Goal: Navigation & Orientation: Find specific page/section

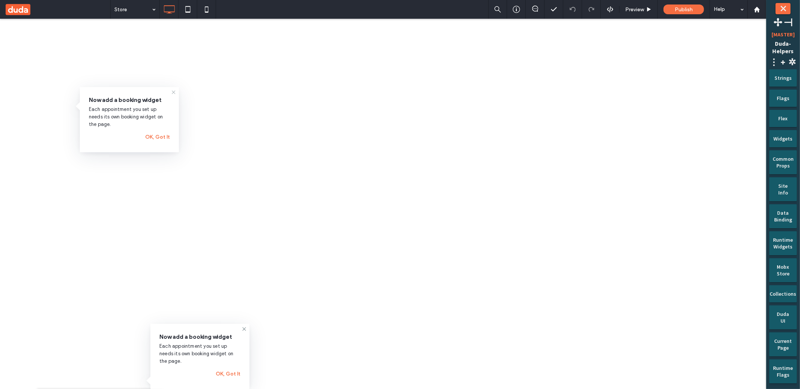
click at [173, 91] on icon at bounding box center [174, 92] width 6 height 6
click at [671, 11] on div "Publish" at bounding box center [683, 10] width 41 height 10
click at [0, 0] on div at bounding box center [0, 0] width 0 height 0
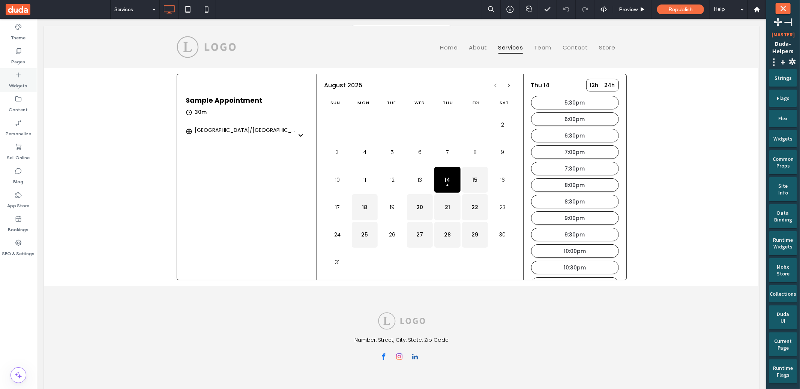
click at [26, 79] on label "Widgets" at bounding box center [18, 84] width 18 height 11
click at [683, 13] on div "Republish" at bounding box center [680, 10] width 47 height 10
click at [21, 221] on use at bounding box center [19, 219] width 6 height 6
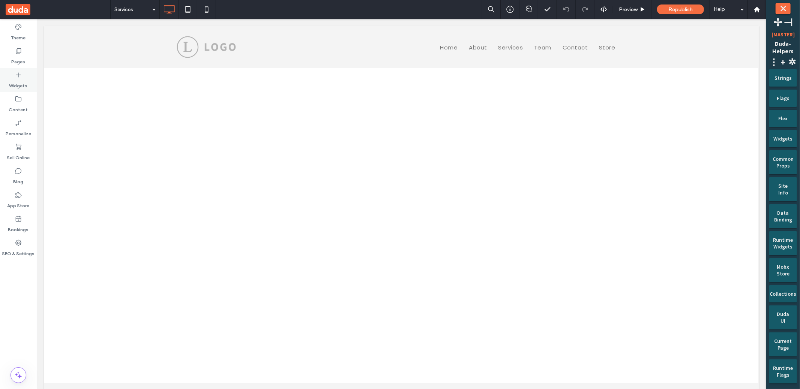
click at [5, 81] on div "Widgets" at bounding box center [18, 80] width 37 height 24
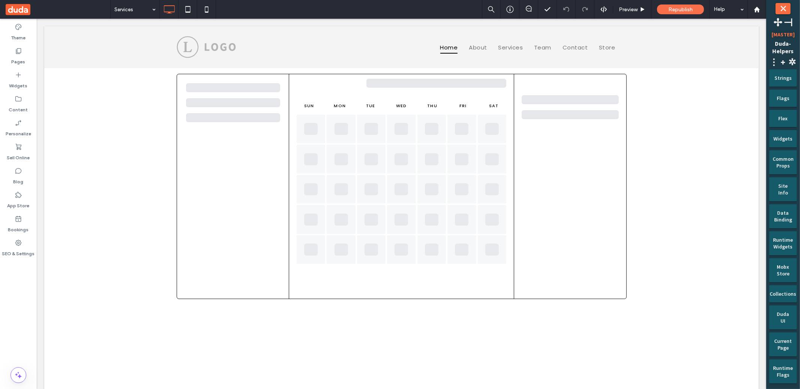
click at [683, 8] on span "Republish" at bounding box center [680, 9] width 24 height 6
